Goal: Transaction & Acquisition: Purchase product/service

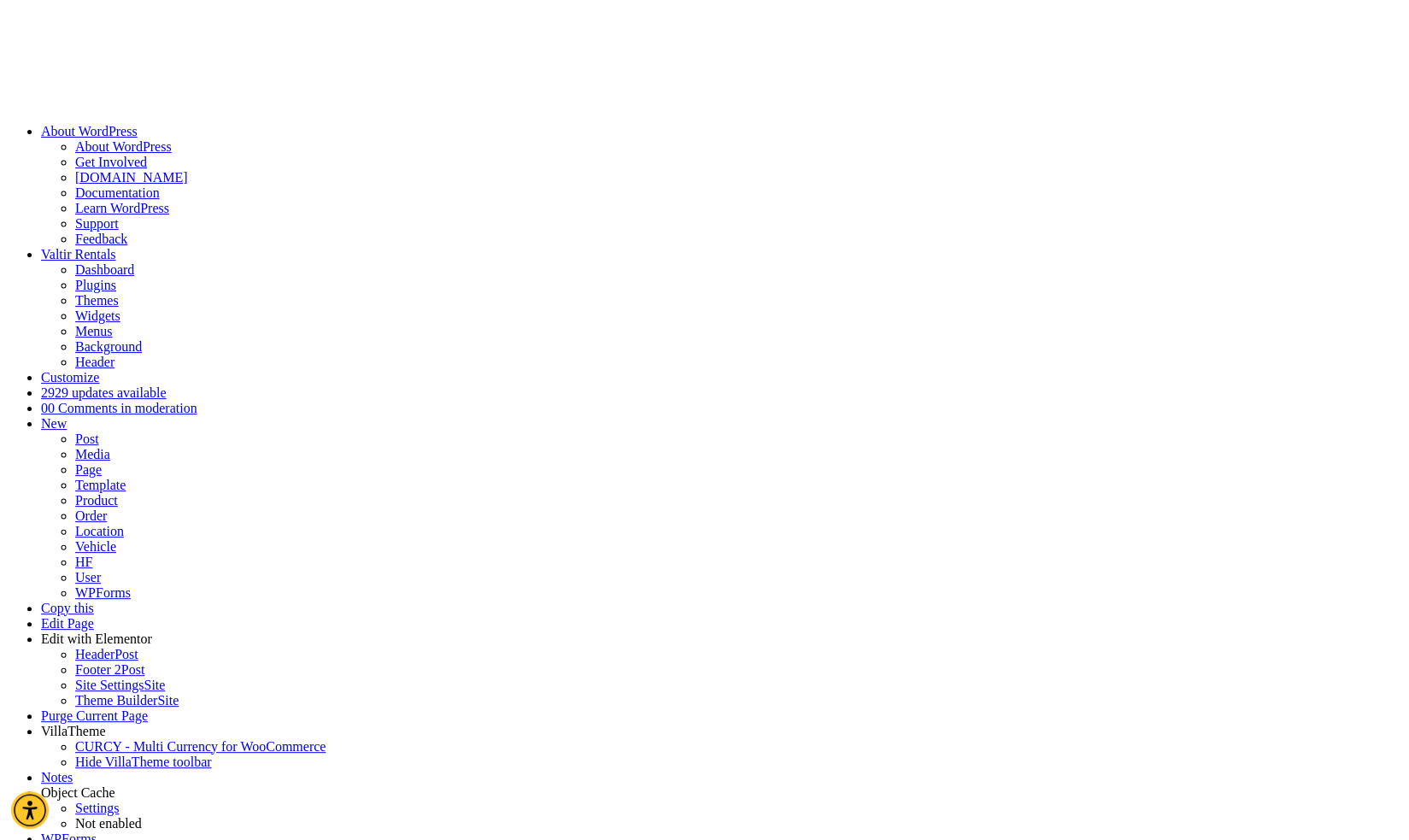
scroll to position [31, 0]
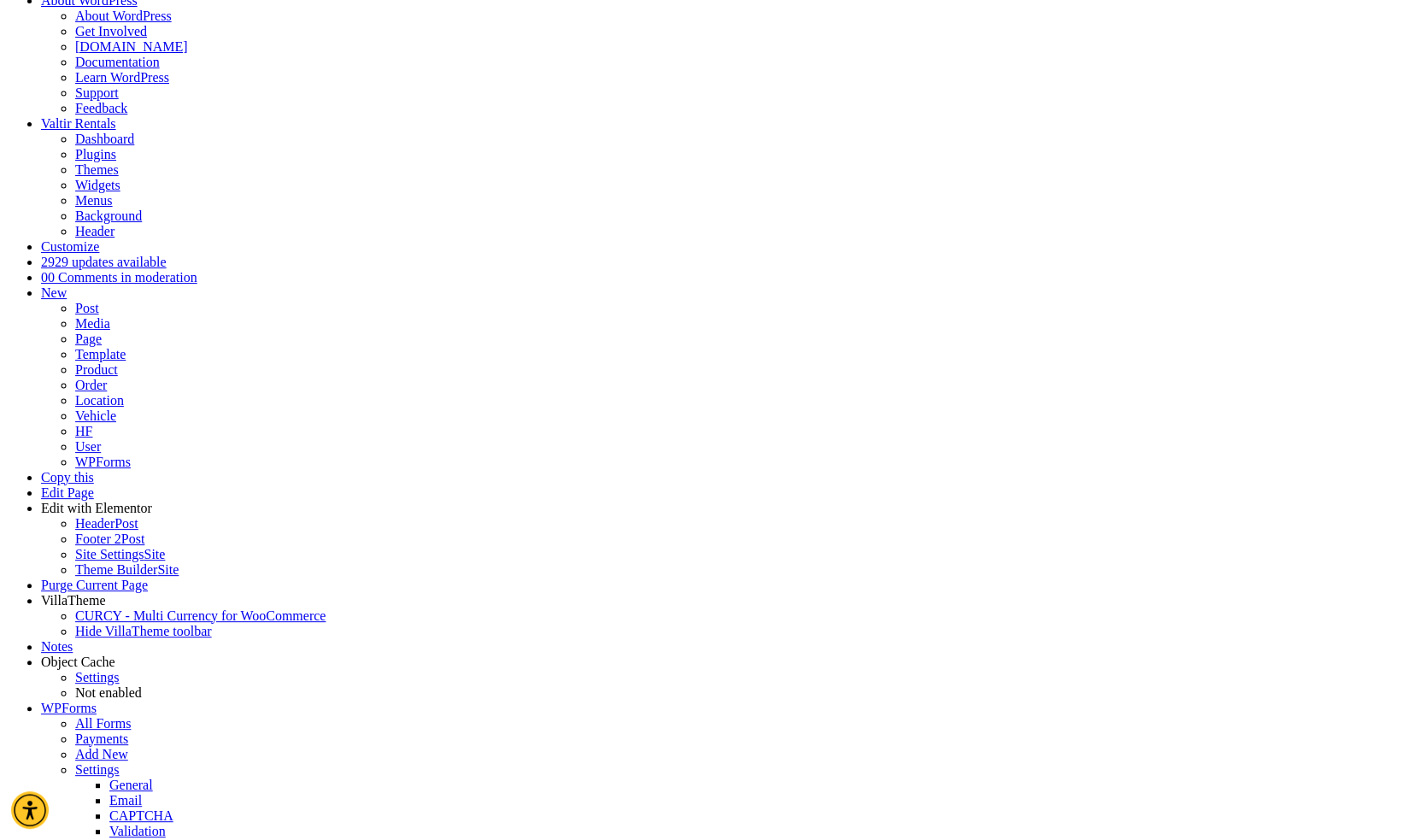
scroll to position [158, 0]
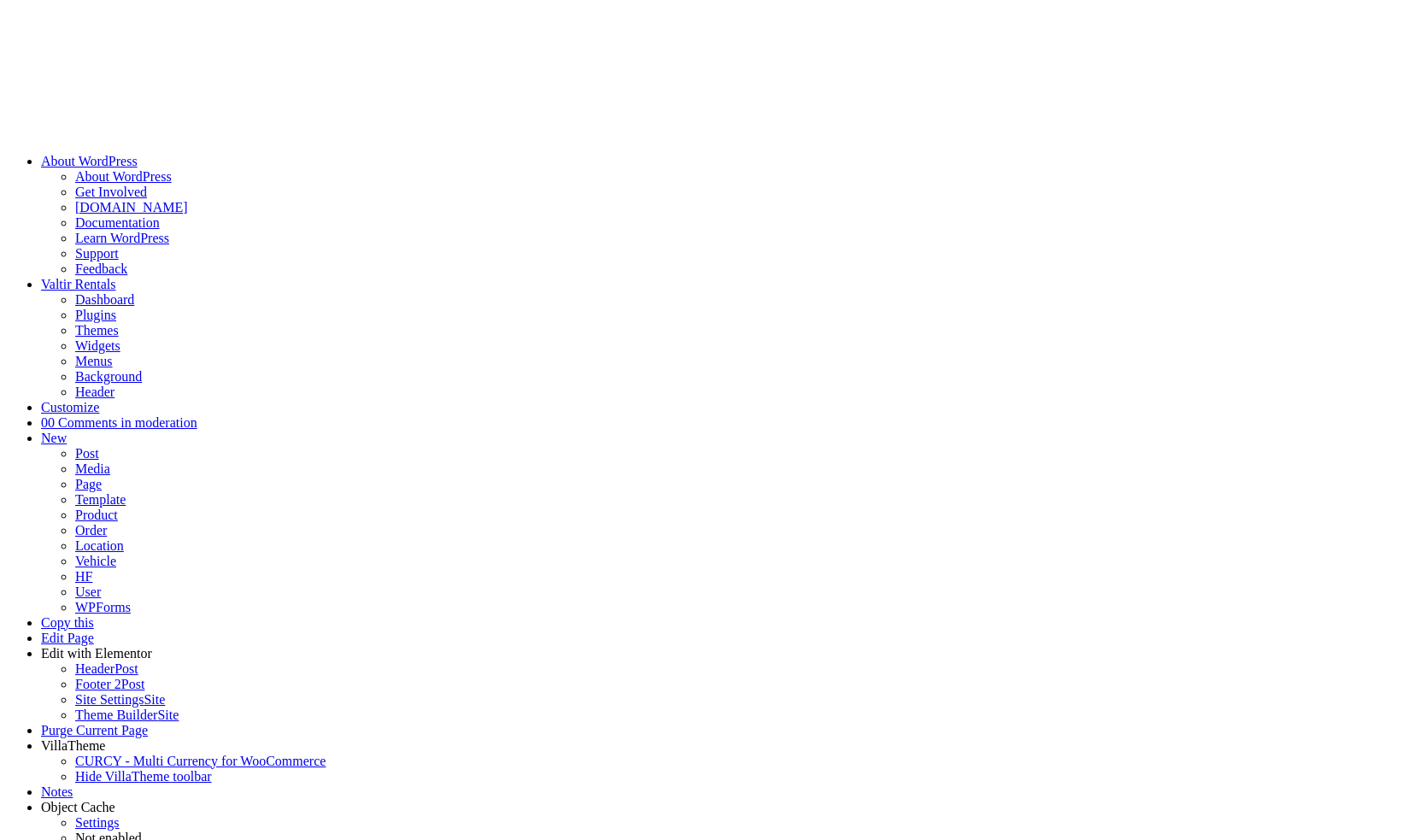
select select "**"
